Goal: Find specific page/section: Find specific page/section

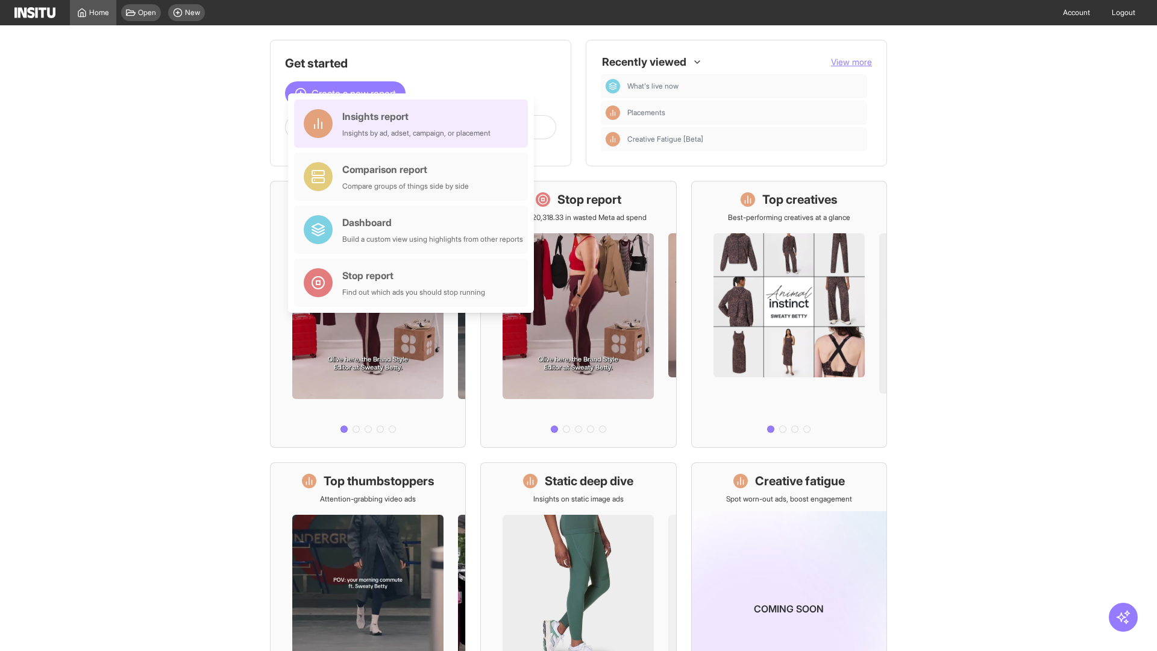
click at [414, 123] on div "Insights report Insights by ad, adset, campaign, or placement" at bounding box center [416, 123] width 148 height 29
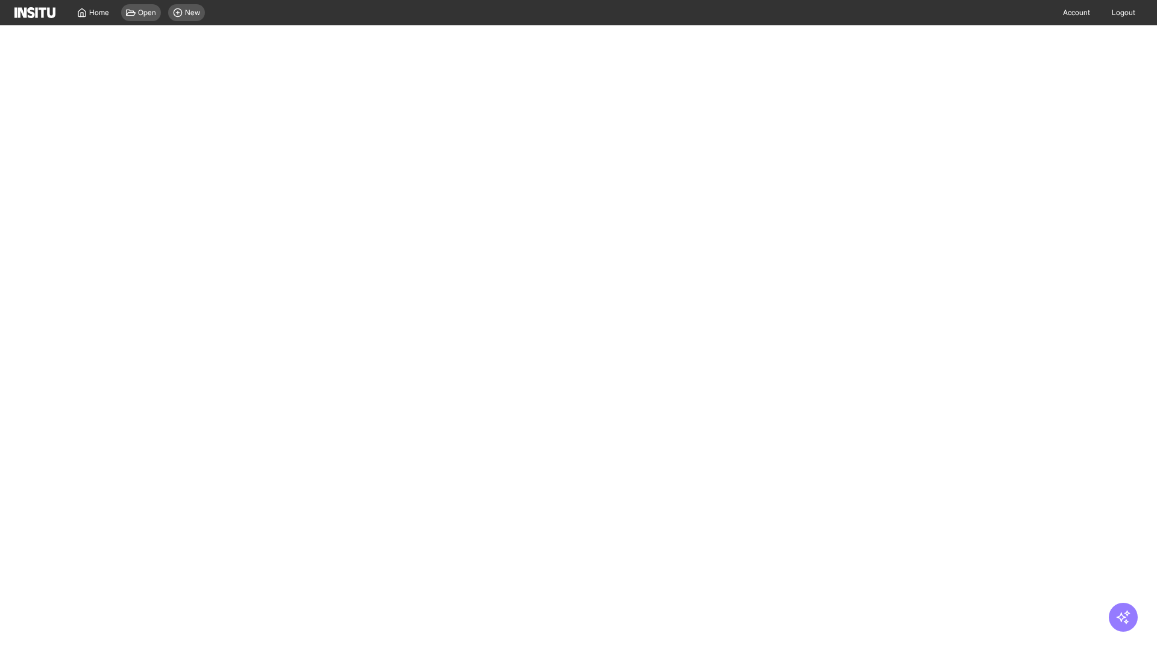
select select "**"
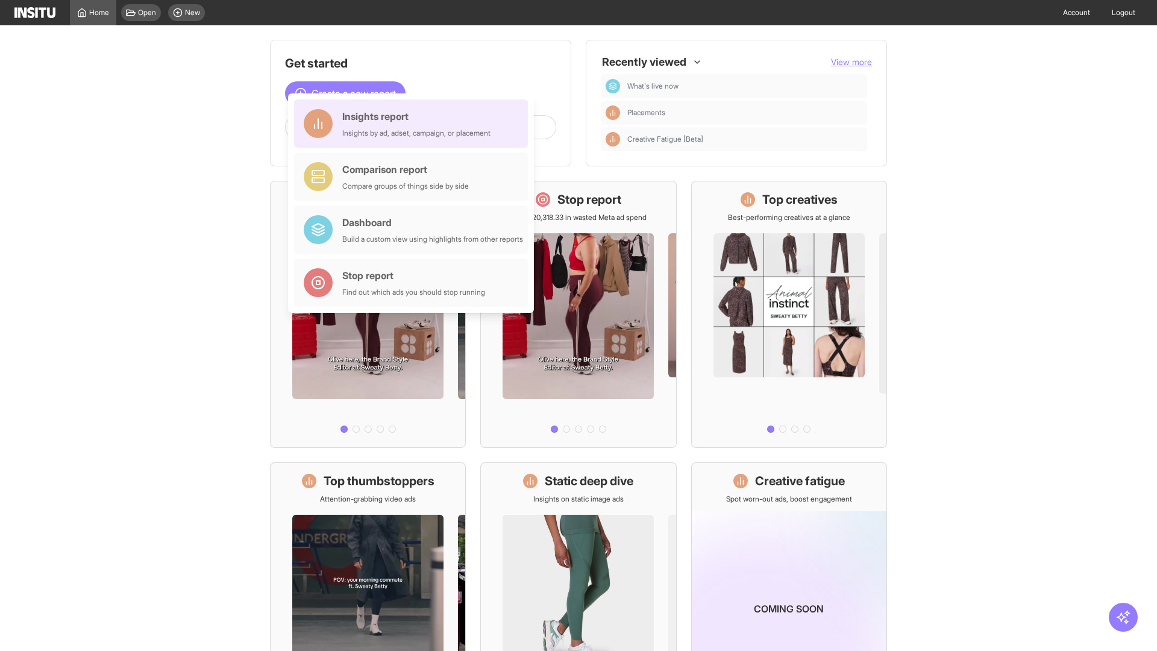
click at [414, 123] on div "Insights report Insights by ad, adset, campaign, or placement" at bounding box center [416, 123] width 148 height 29
